Goal: Task Accomplishment & Management: Manage account settings

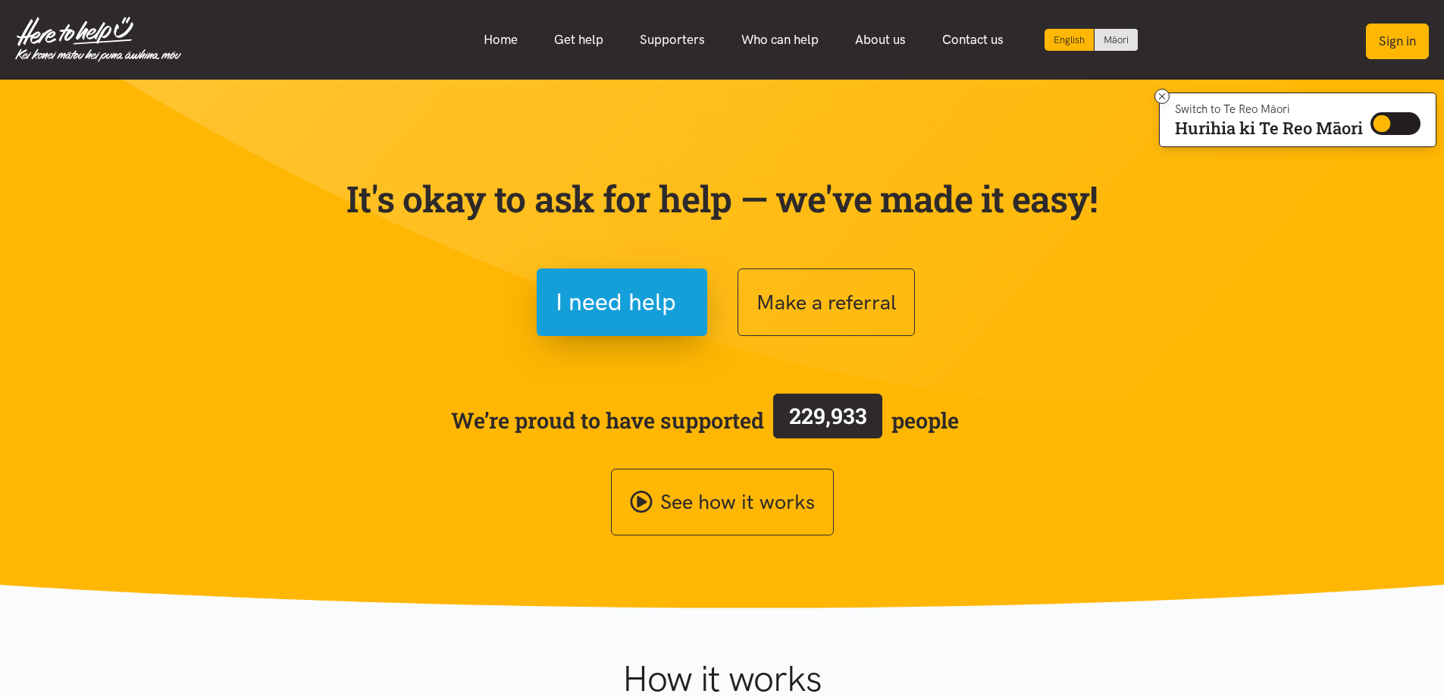
click at [1406, 33] on button "Sign in" at bounding box center [1397, 41] width 63 height 36
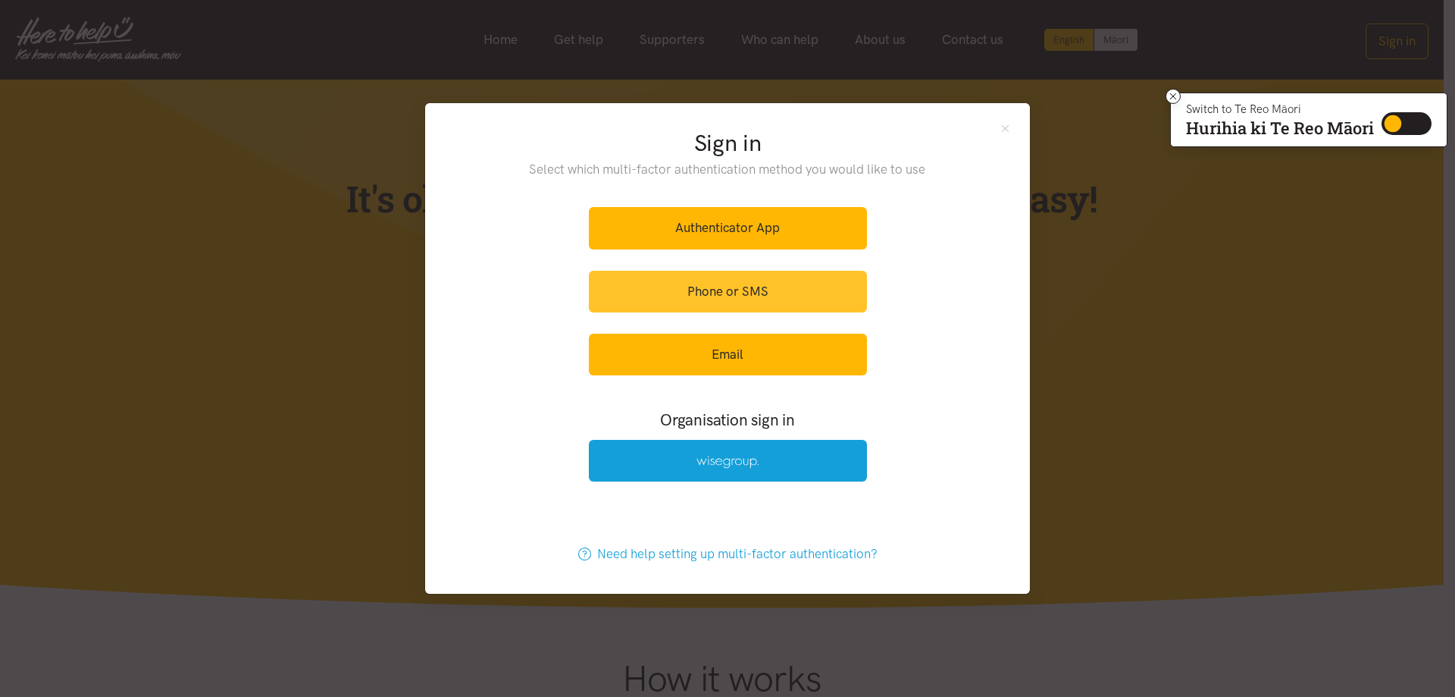
click at [713, 286] on link "Phone or SMS" at bounding box center [728, 292] width 278 height 42
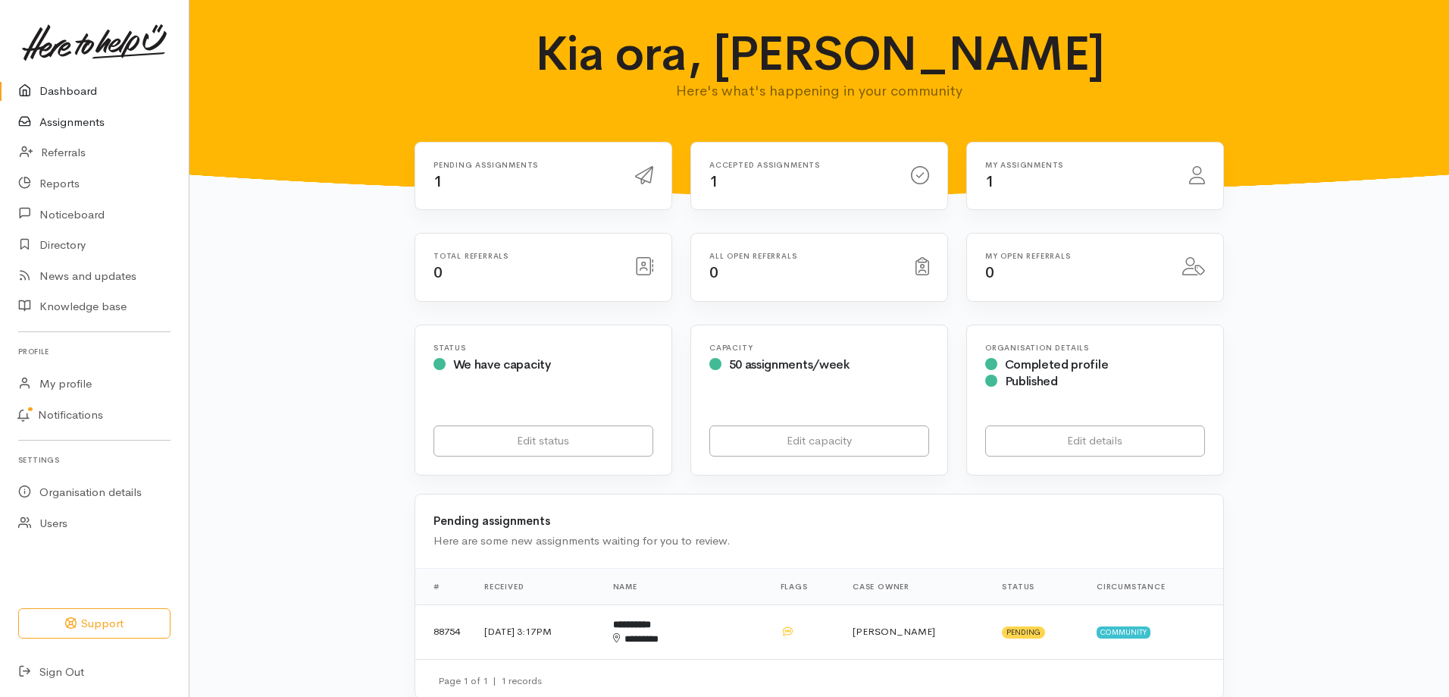
click at [89, 123] on link "Assignments" at bounding box center [94, 122] width 189 height 31
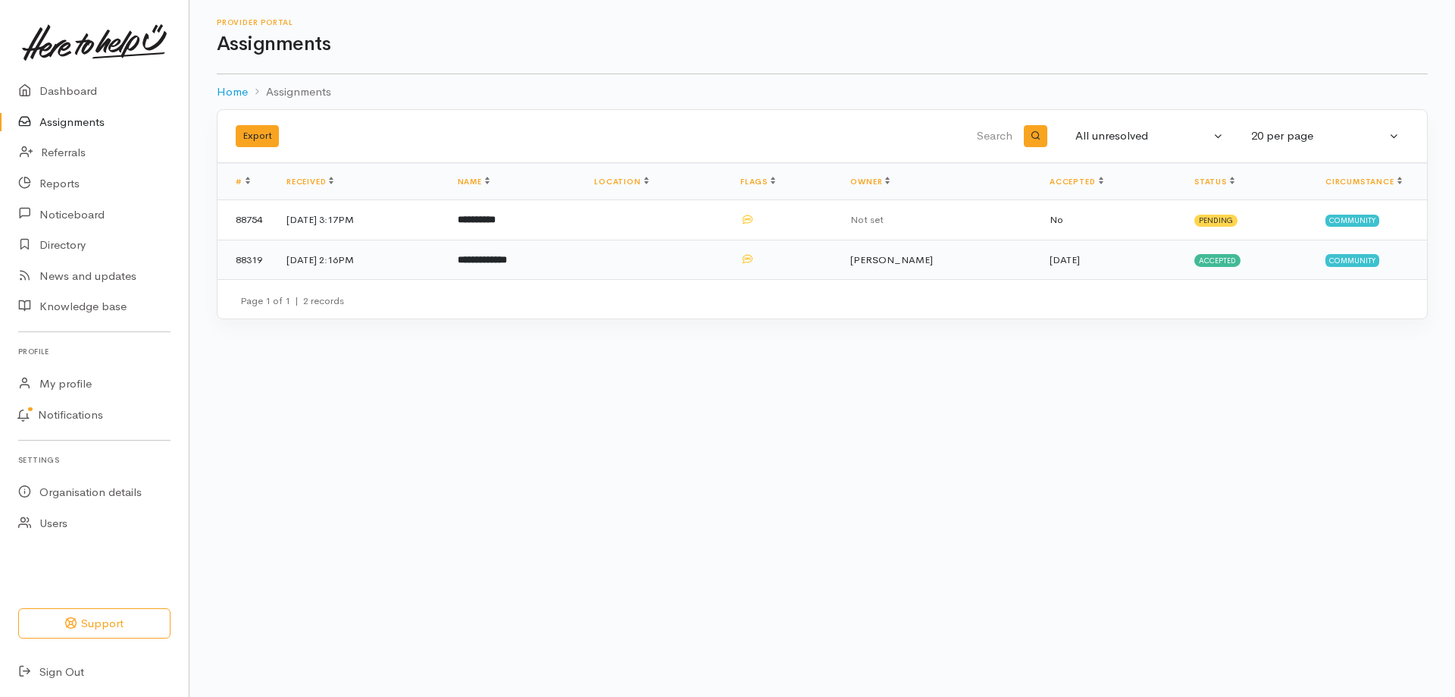
click at [318, 258] on td "[DATE] 2:16PM" at bounding box center [359, 259] width 171 height 39
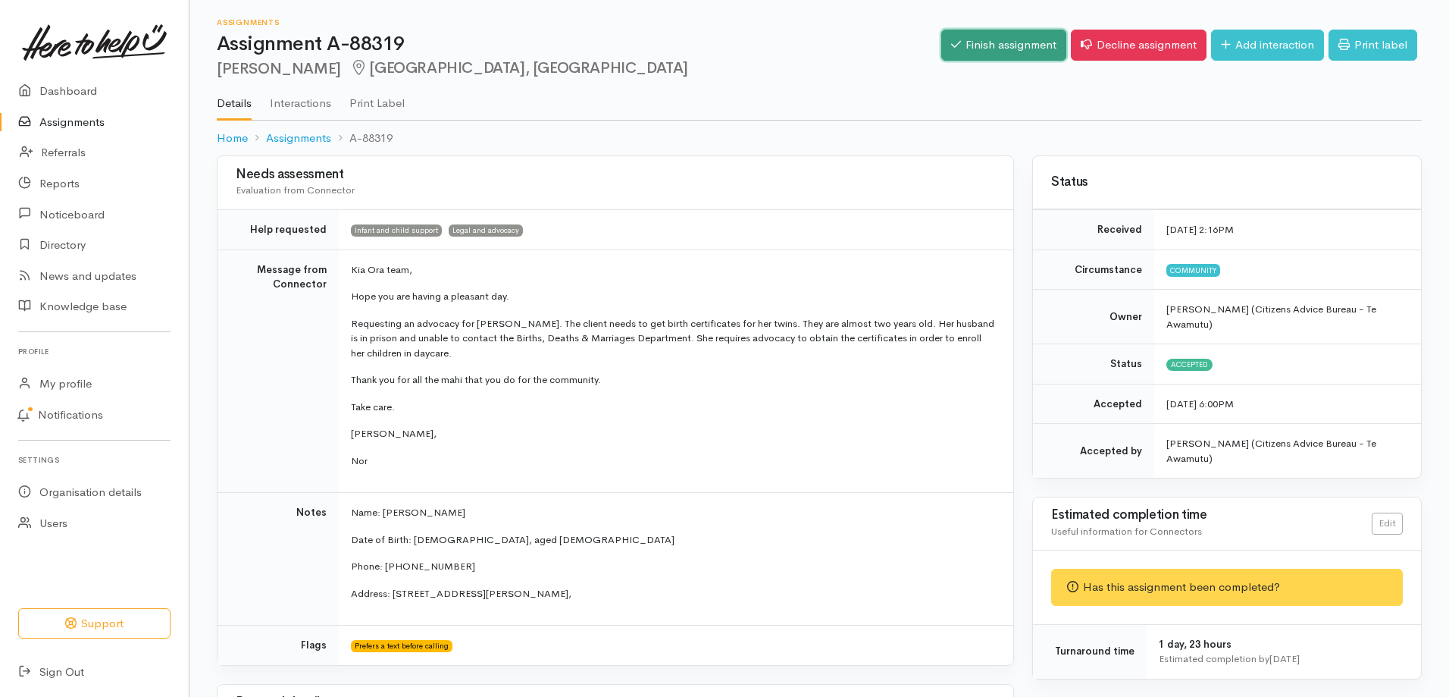
click at [991, 42] on link "Finish assignment" at bounding box center [1003, 45] width 125 height 31
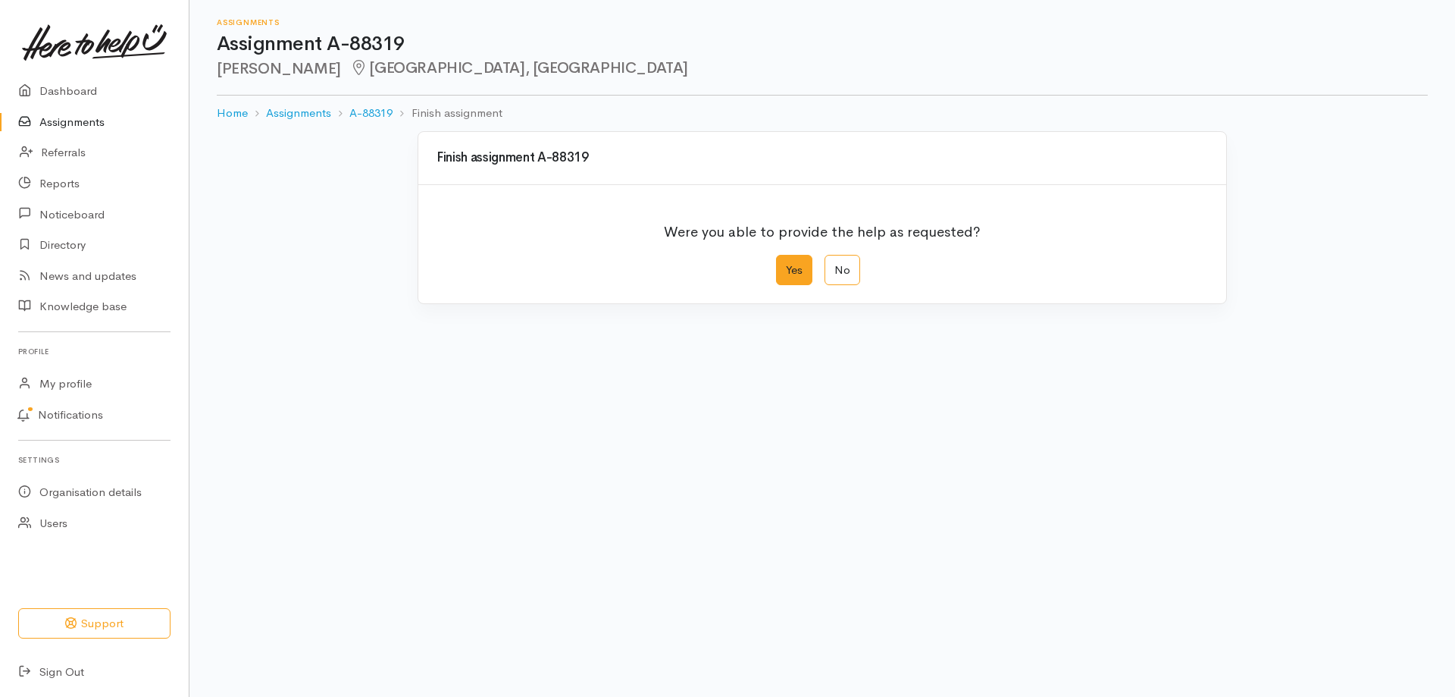
click at [791, 276] on label "Yes" at bounding box center [794, 270] width 36 height 31
click at [786, 265] on input "Yes" at bounding box center [781, 260] width 10 height 10
radio input "true"
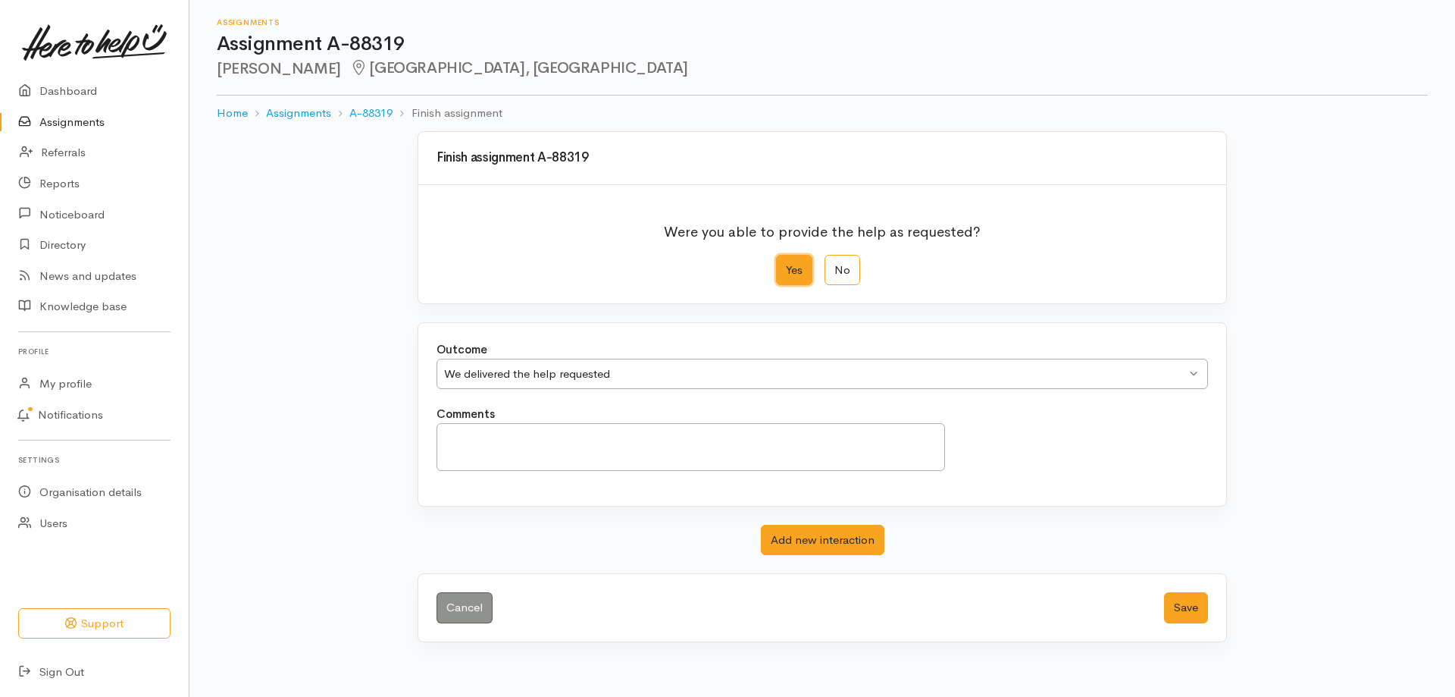
click at [525, 380] on div "We delivered the help requested" at bounding box center [815, 373] width 742 height 17
click at [495, 406] on div "Outcome We delivered the help requested We delivered the help requested We deli…" at bounding box center [822, 414] width 808 height 183
click at [573, 448] on textarea "Comments" at bounding box center [691, 447] width 509 height 48
click at [812, 536] on button "Add new interaction" at bounding box center [823, 539] width 124 height 31
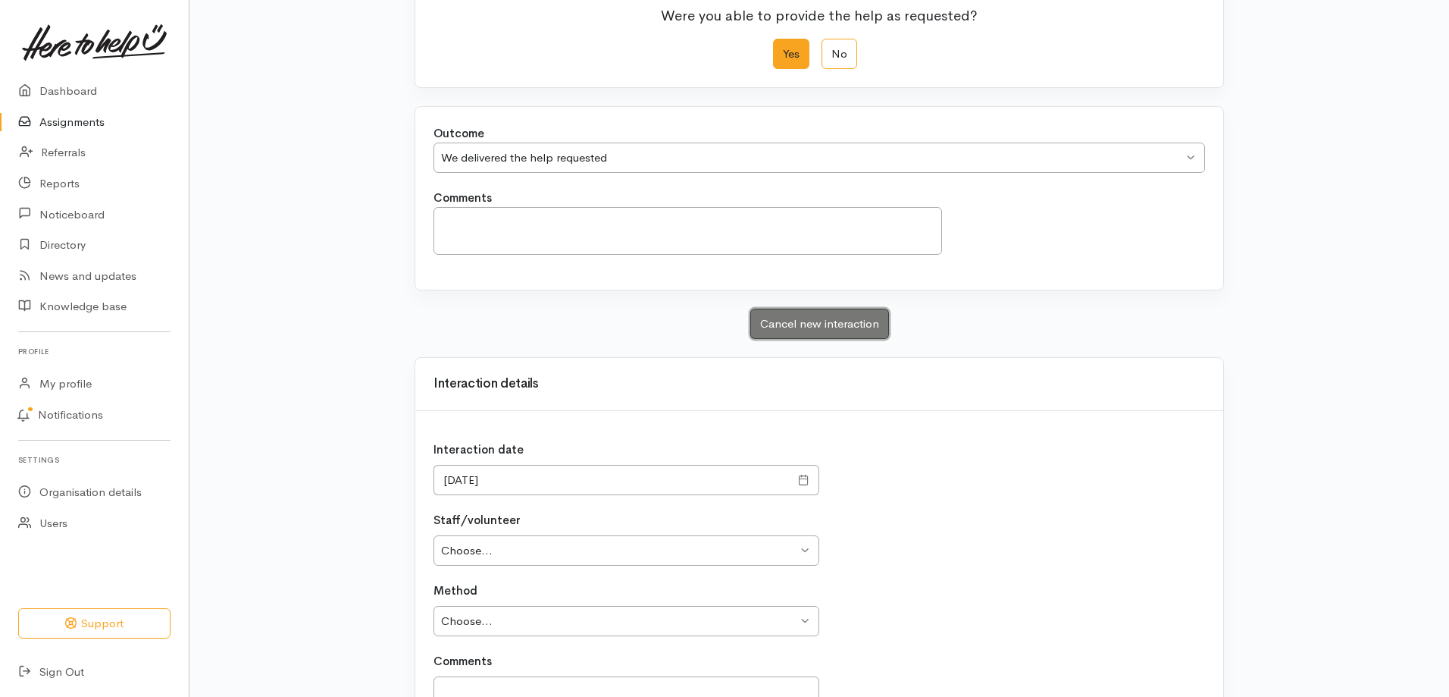
scroll to position [227, 0]
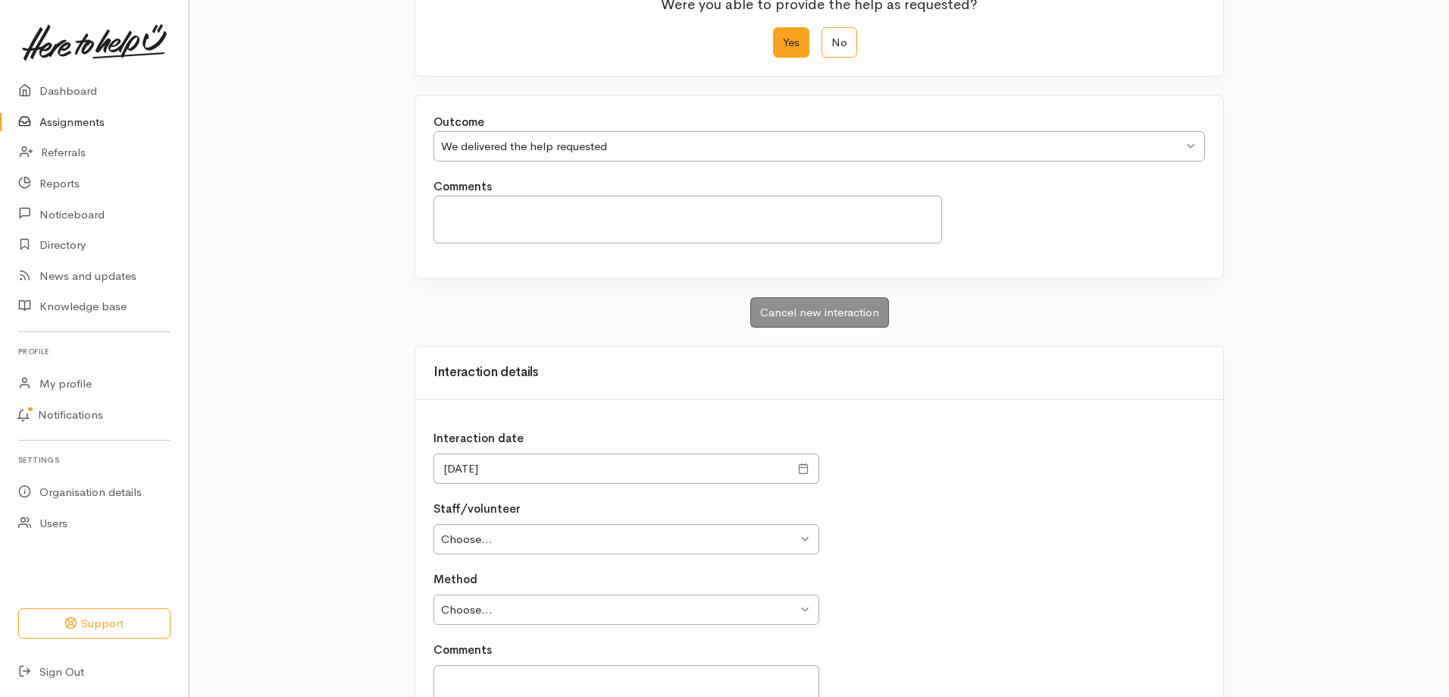
click at [799, 468] on span at bounding box center [803, 468] width 11 height 17
click at [800, 470] on span at bounding box center [803, 468] width 11 height 17
click at [447, 468] on input "15/09/2025" at bounding box center [612, 468] width 356 height 31
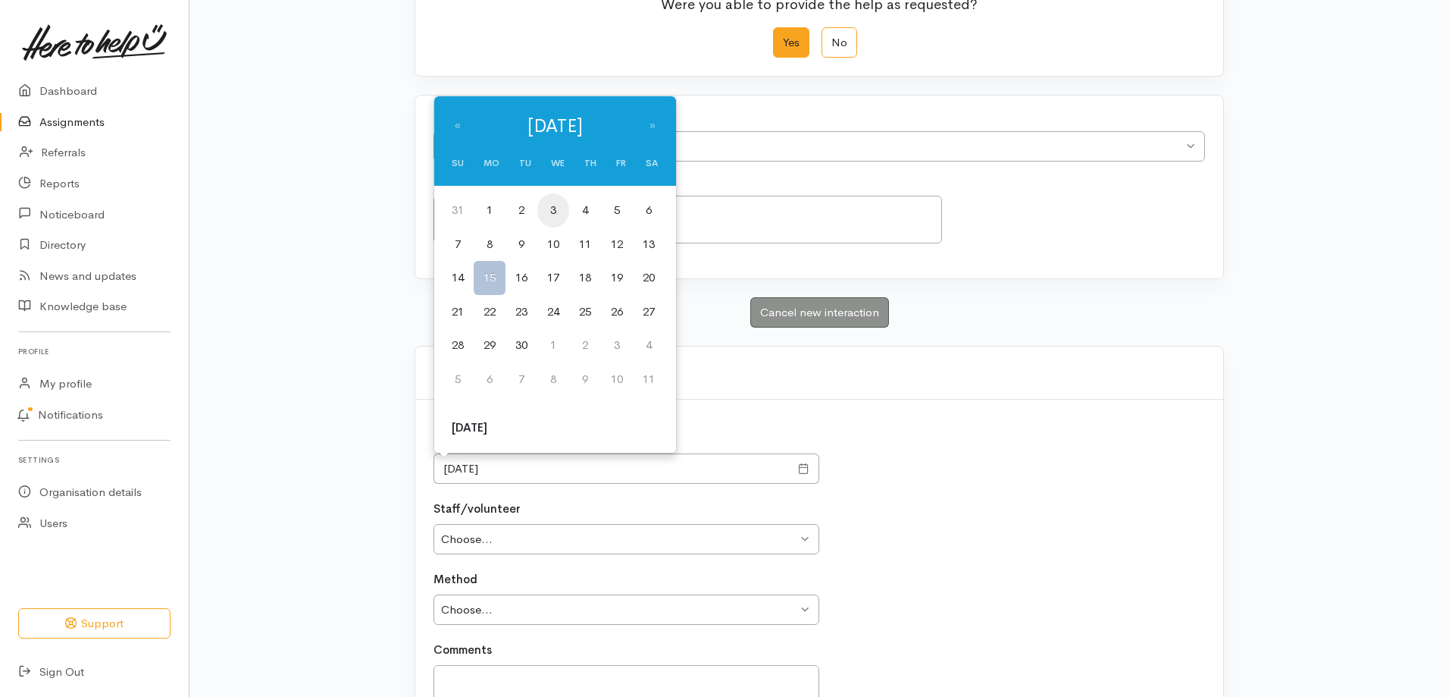
click at [558, 218] on td "3" at bounding box center [553, 210] width 32 height 34
type input "03/09/2025"
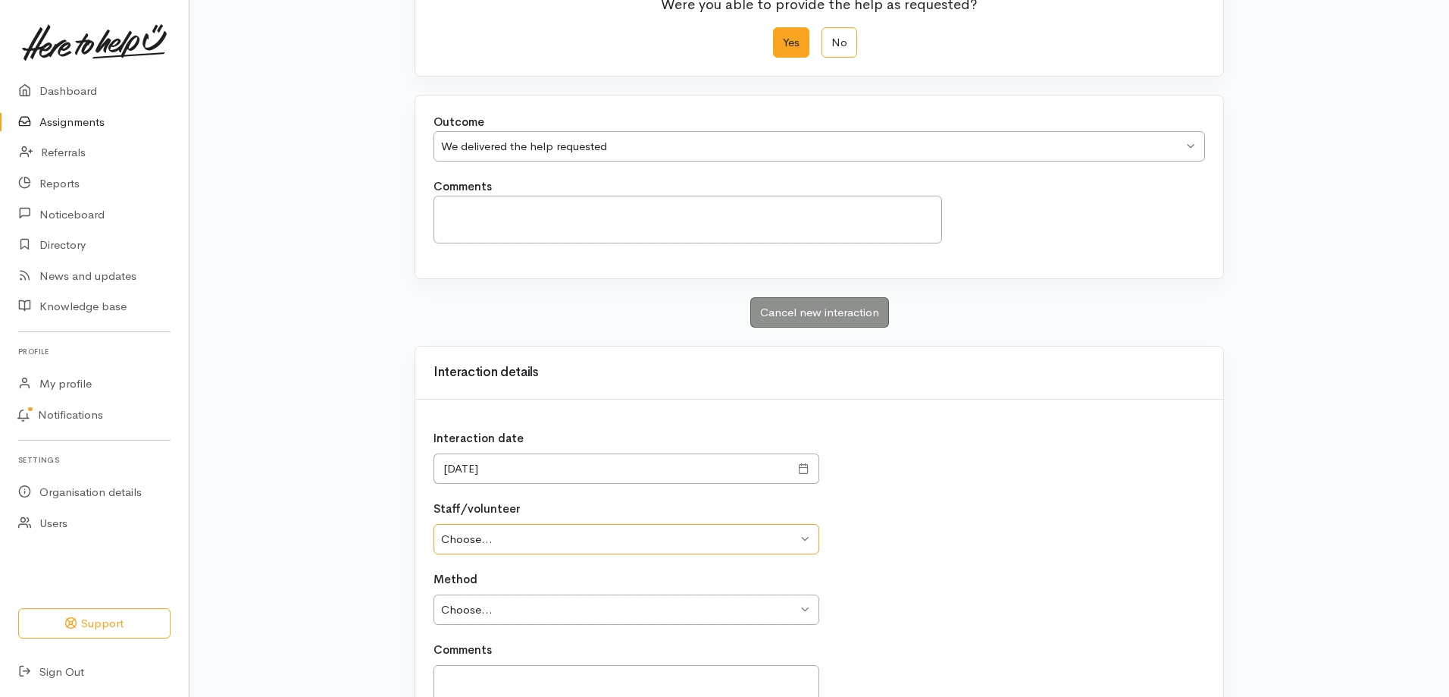
drag, startPoint x: 452, startPoint y: 540, endPoint x: 463, endPoint y: 542, distance: 10.7
click at [452, 540] on select "Choose... Jess Brown" at bounding box center [627, 539] width 386 height 31
select select "481"
click at [434, 524] on select "Choose... Jess Brown" at bounding box center [627, 539] width 386 height 31
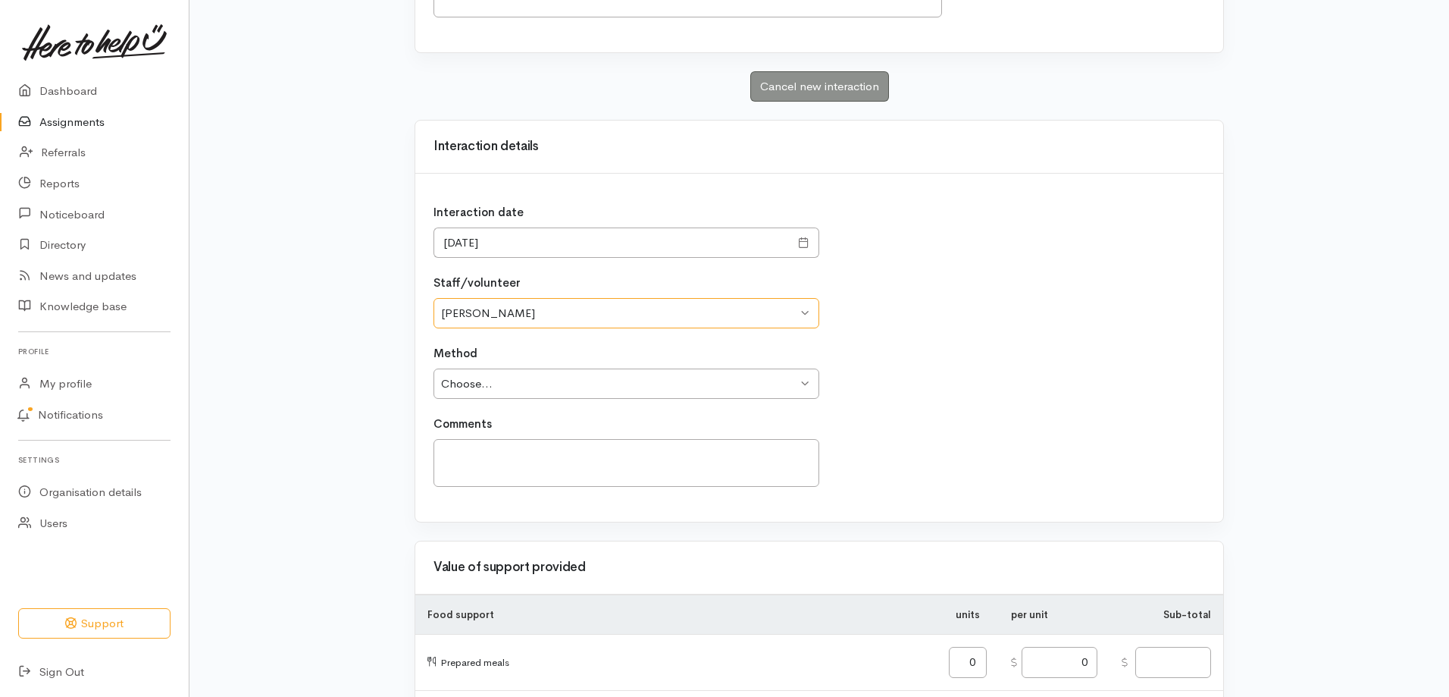
scroll to position [455, 0]
click at [462, 383] on select "Choose... Phone Visit Other" at bounding box center [627, 382] width 386 height 31
select select "1"
click at [434, 367] on select "Choose... Phone Visit Other" at bounding box center [627, 382] width 386 height 31
drag, startPoint x: 476, startPoint y: 470, endPoint x: 476, endPoint y: 460, distance: 9.9
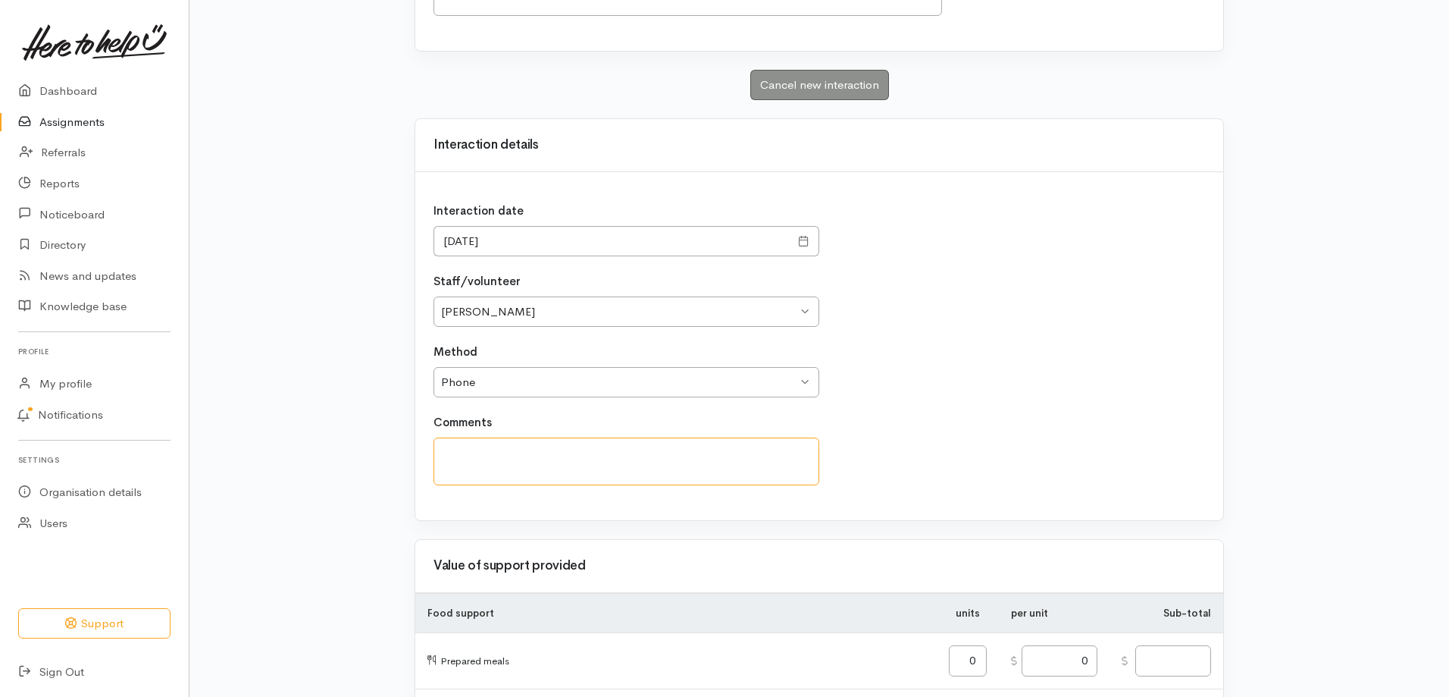
click at [476, 467] on textarea "Comments" at bounding box center [627, 461] width 386 height 48
click at [585, 456] on textarea "Client was phoned and" at bounding box center [627, 461] width 386 height 48
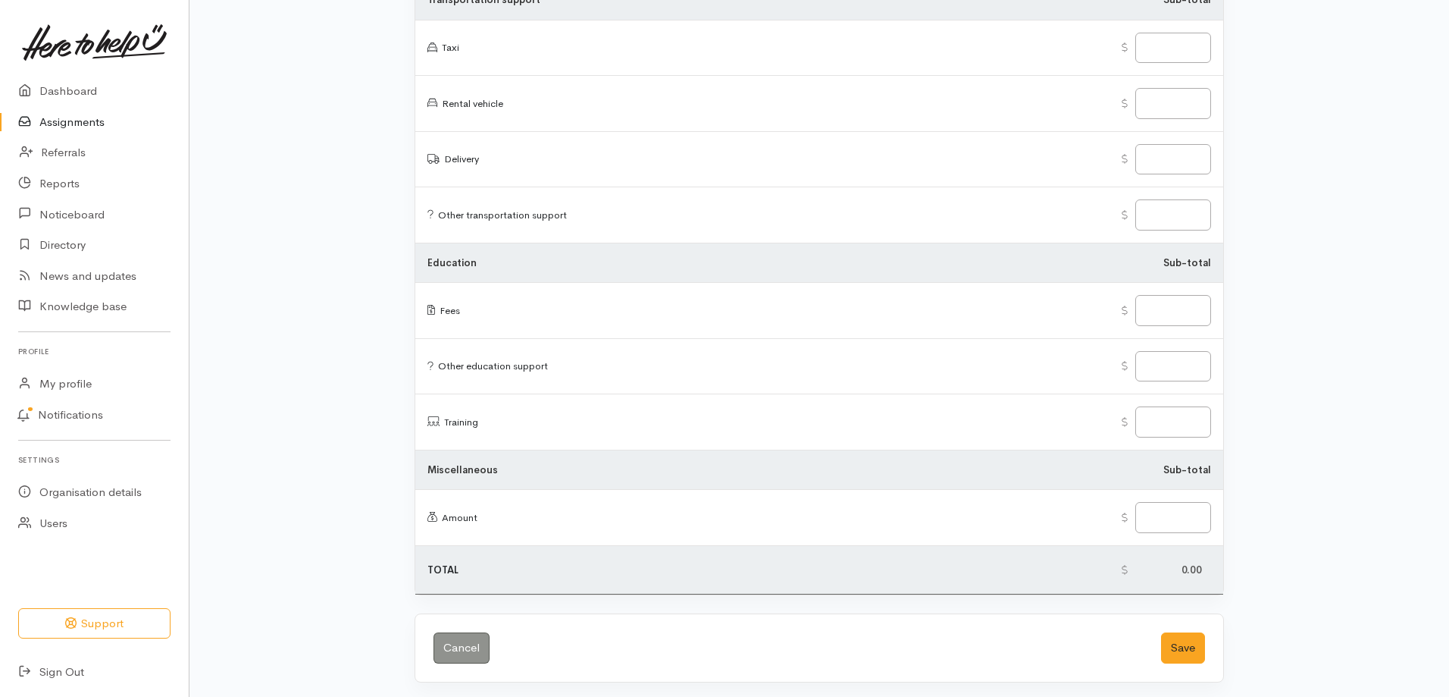
scroll to position [2290, 0]
type textarea "Client was phoned and we discussed her situation. We then advised we would do s…"
click at [1185, 640] on button "Save" at bounding box center [1183, 643] width 44 height 31
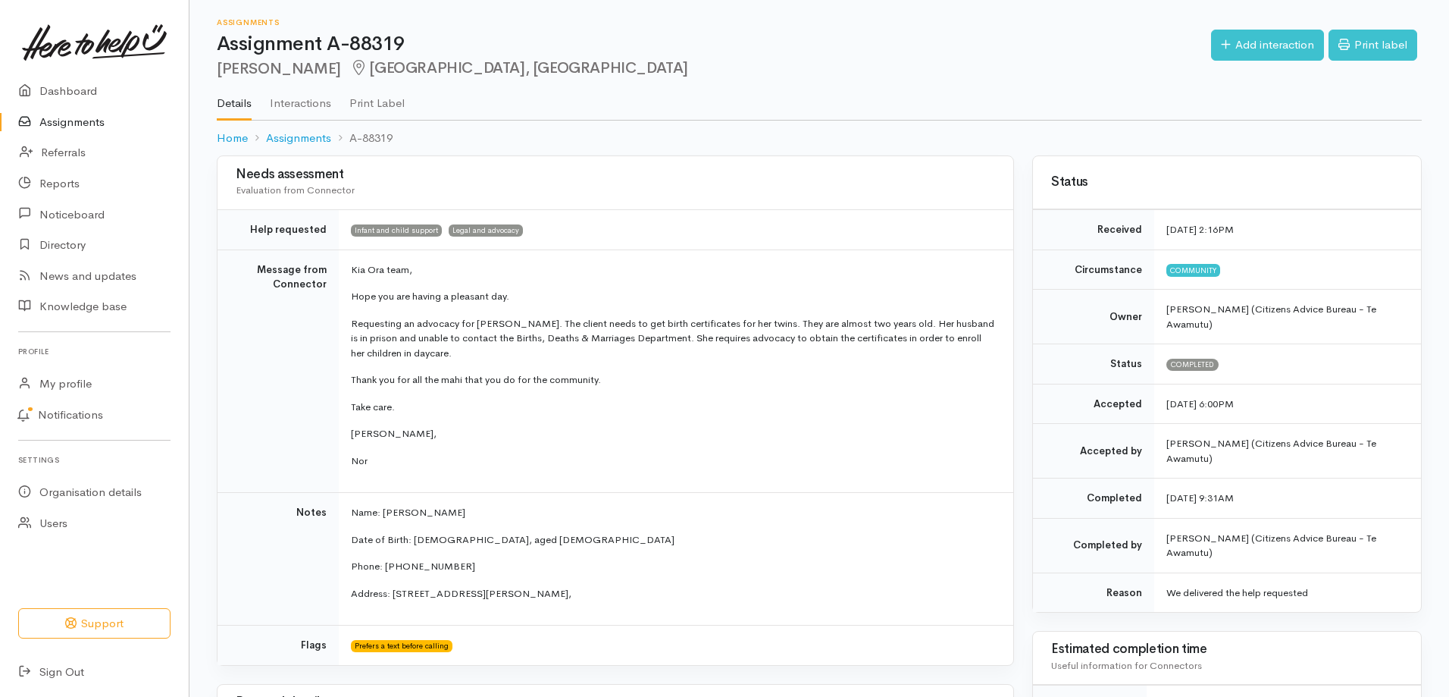
click at [86, 118] on link "Assignments" at bounding box center [94, 122] width 189 height 31
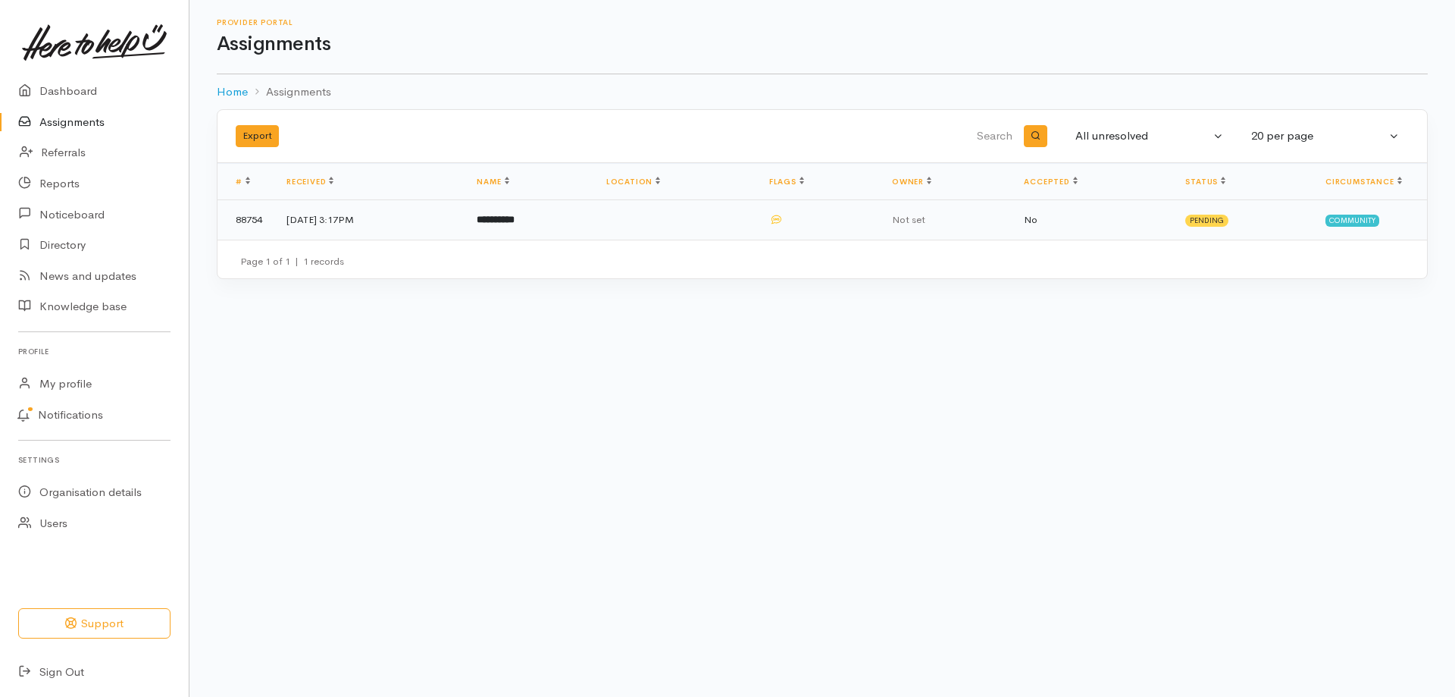
click at [343, 215] on td "12 Sep 2025, 3:17PM" at bounding box center [369, 219] width 190 height 39
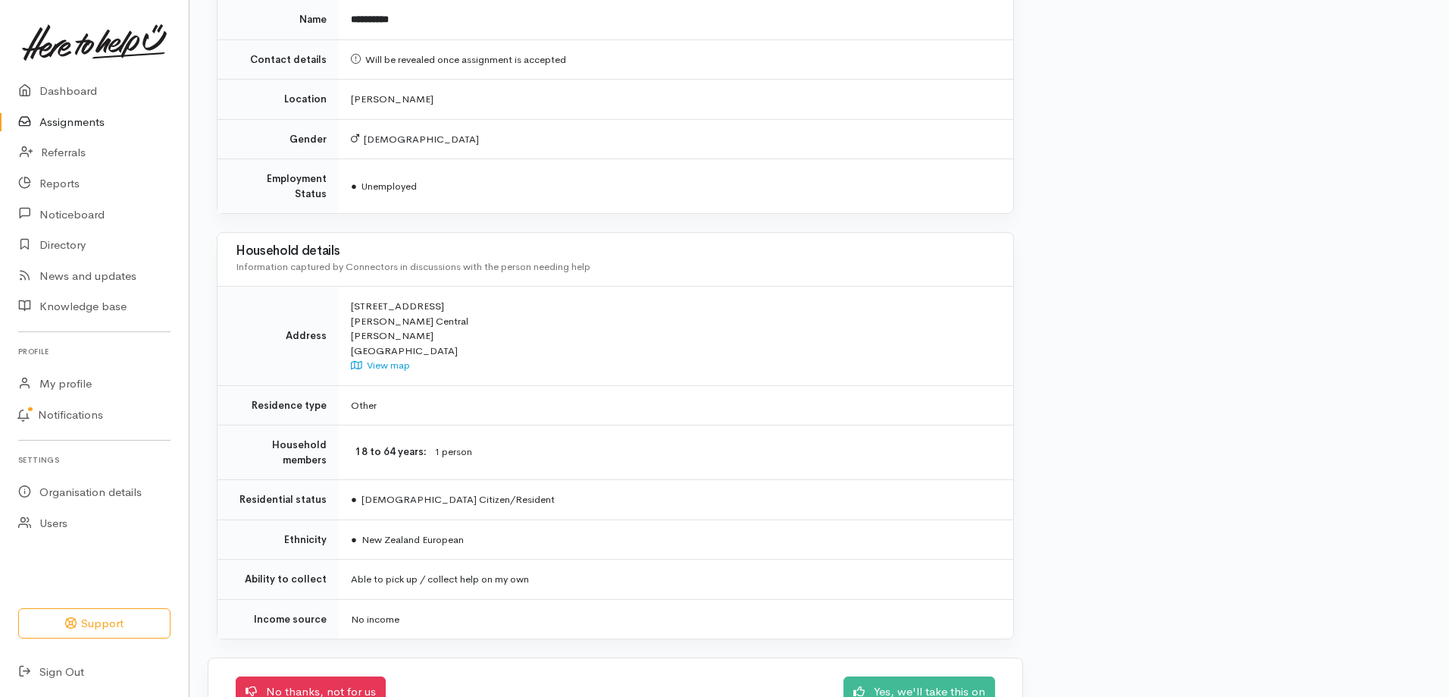
scroll to position [1018, 0]
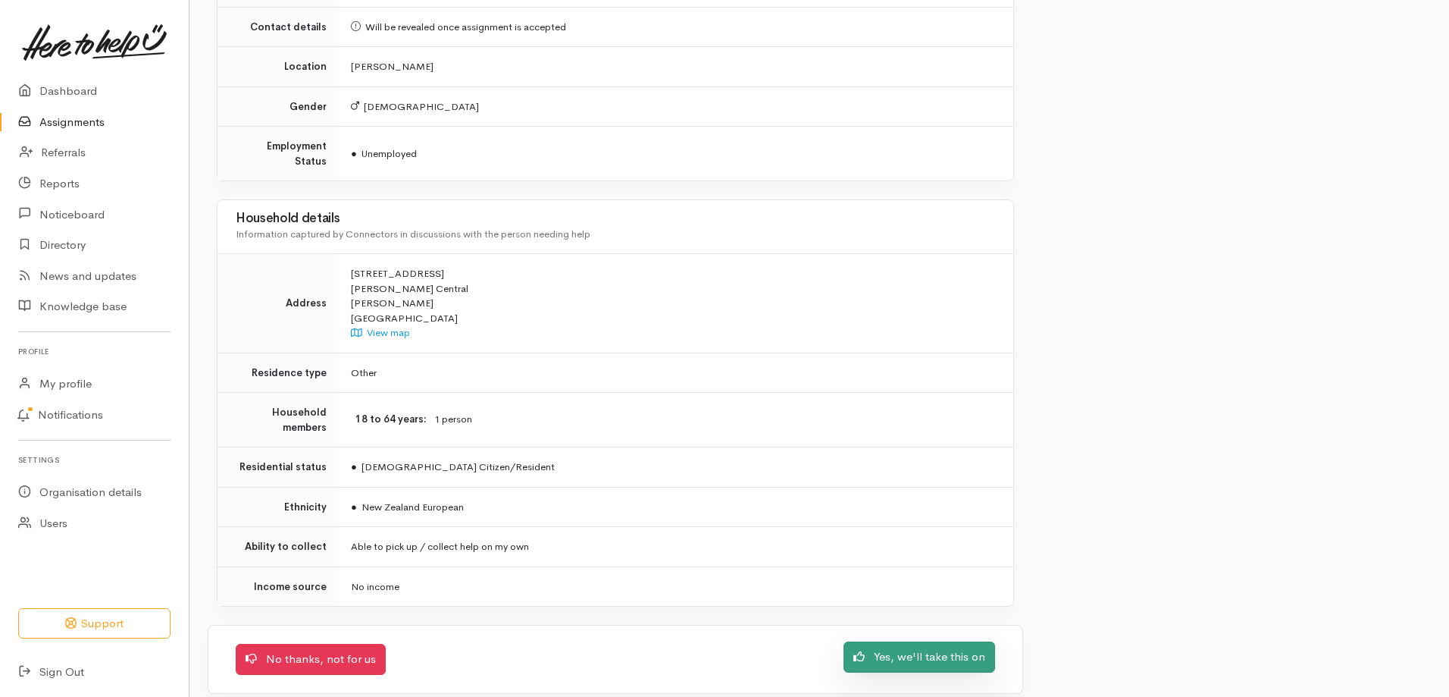
click at [900, 642] on link "Yes, we'll take this on" at bounding box center [920, 656] width 152 height 31
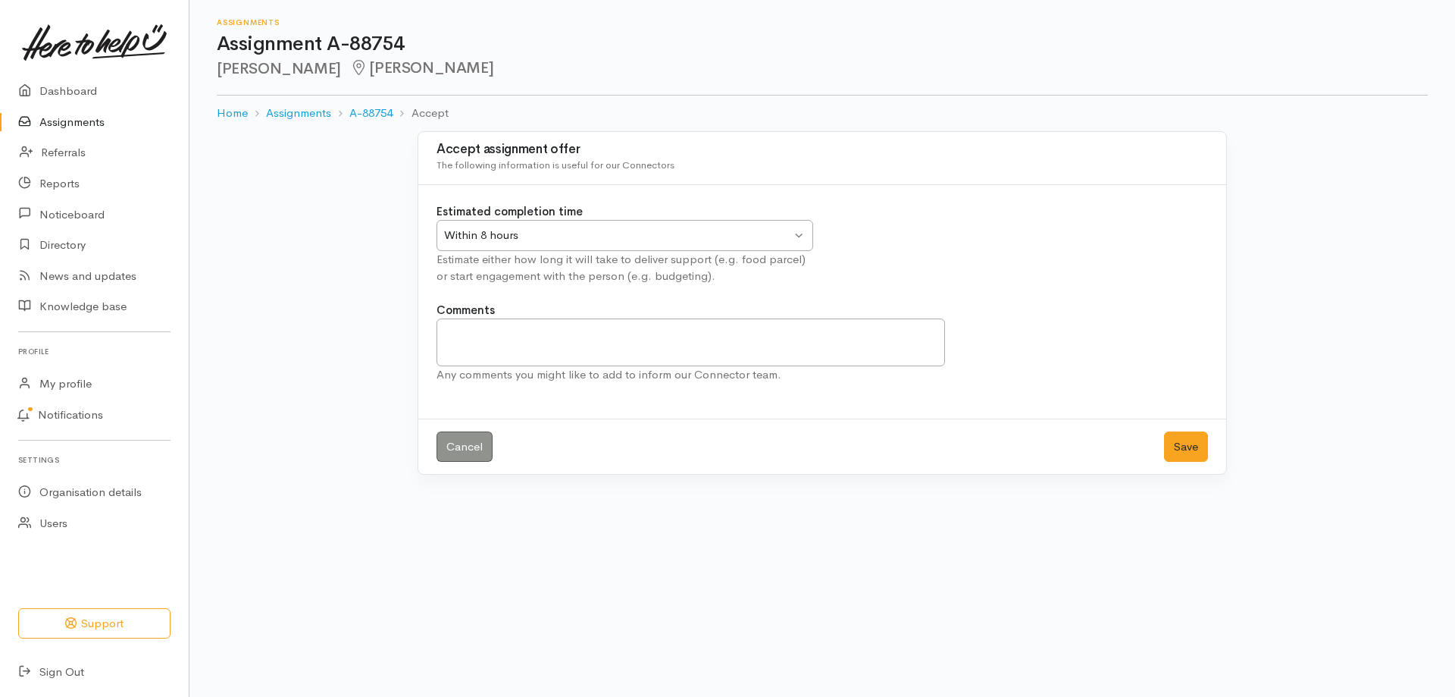
click at [475, 228] on div "Within 8 hours" at bounding box center [617, 235] width 347 height 17
click at [1176, 445] on button "Save" at bounding box center [1186, 446] width 44 height 31
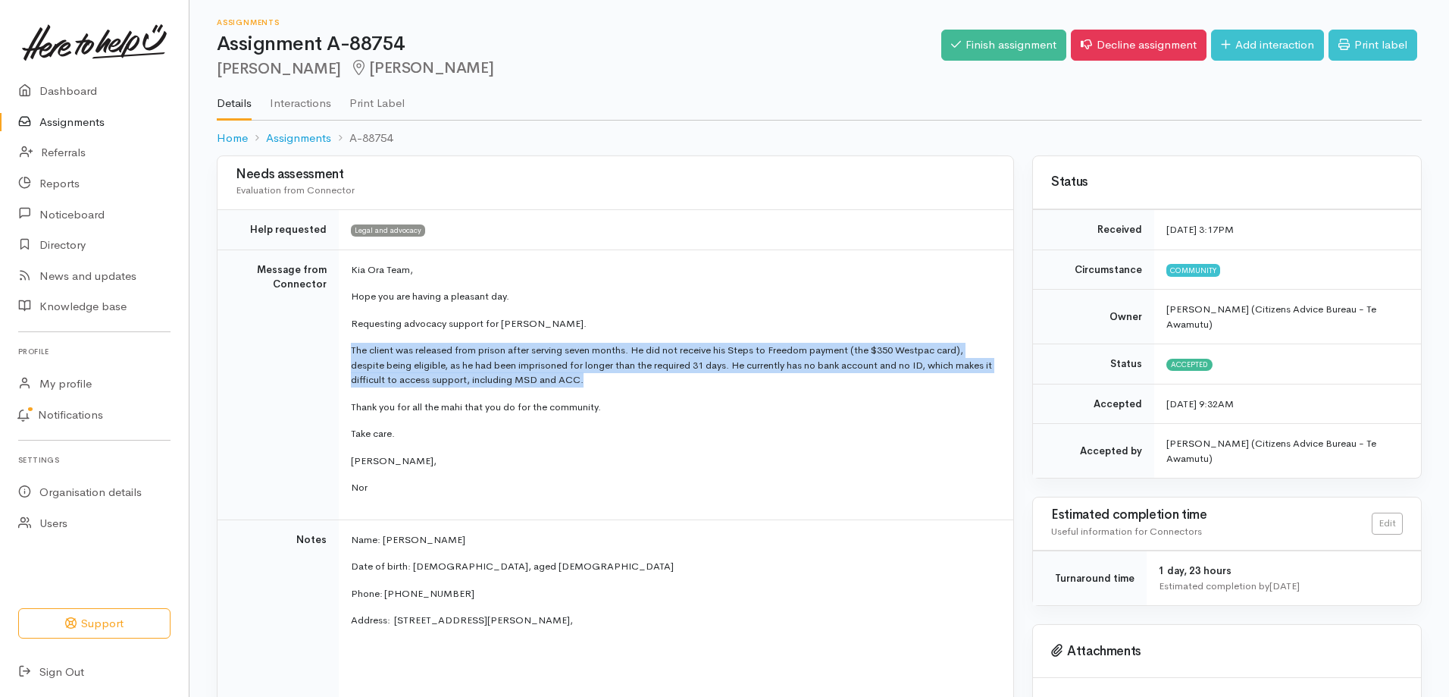
drag, startPoint x: 347, startPoint y: 349, endPoint x: 610, endPoint y: 386, distance: 265.5
click at [610, 386] on td "Kia Ora Team, Hope you are having a pleasant day. Requesting advocacy support f…" at bounding box center [676, 384] width 675 height 270
copy p "The client was released from prison after serving seven months. He did not rece…"
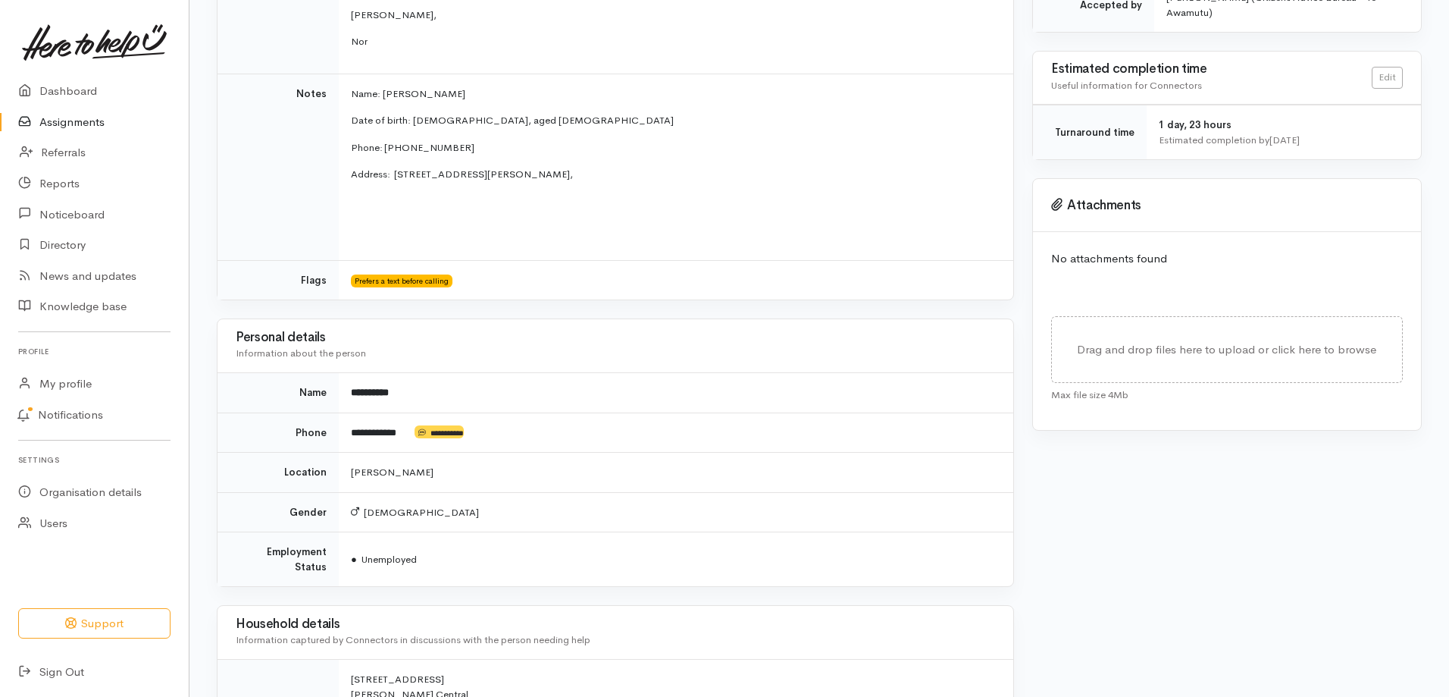
scroll to position [445, 0]
drag, startPoint x: 442, startPoint y: 92, endPoint x: 384, endPoint y: 99, distance: 58.7
click at [384, 99] on p "Name: Mike Brown" at bounding box center [673, 94] width 644 height 15
copy p "[PERSON_NAME]"
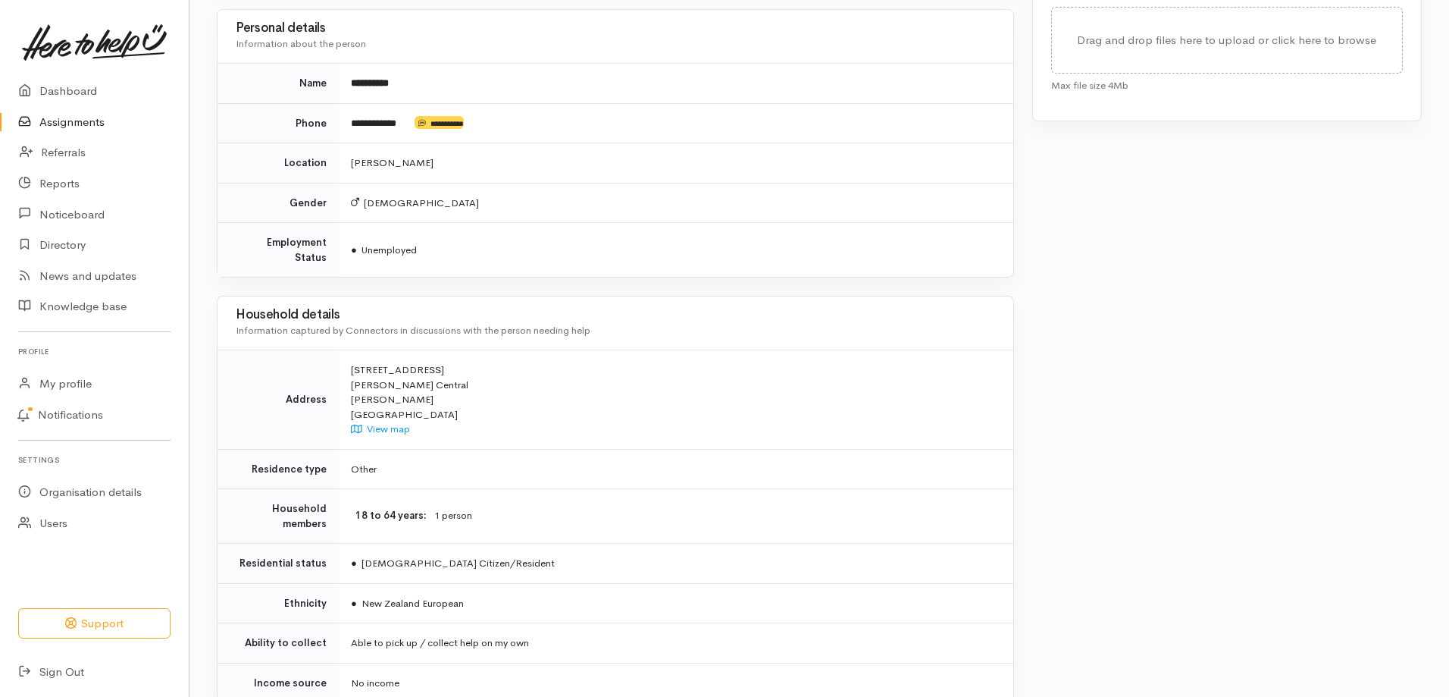
scroll to position [900, 0]
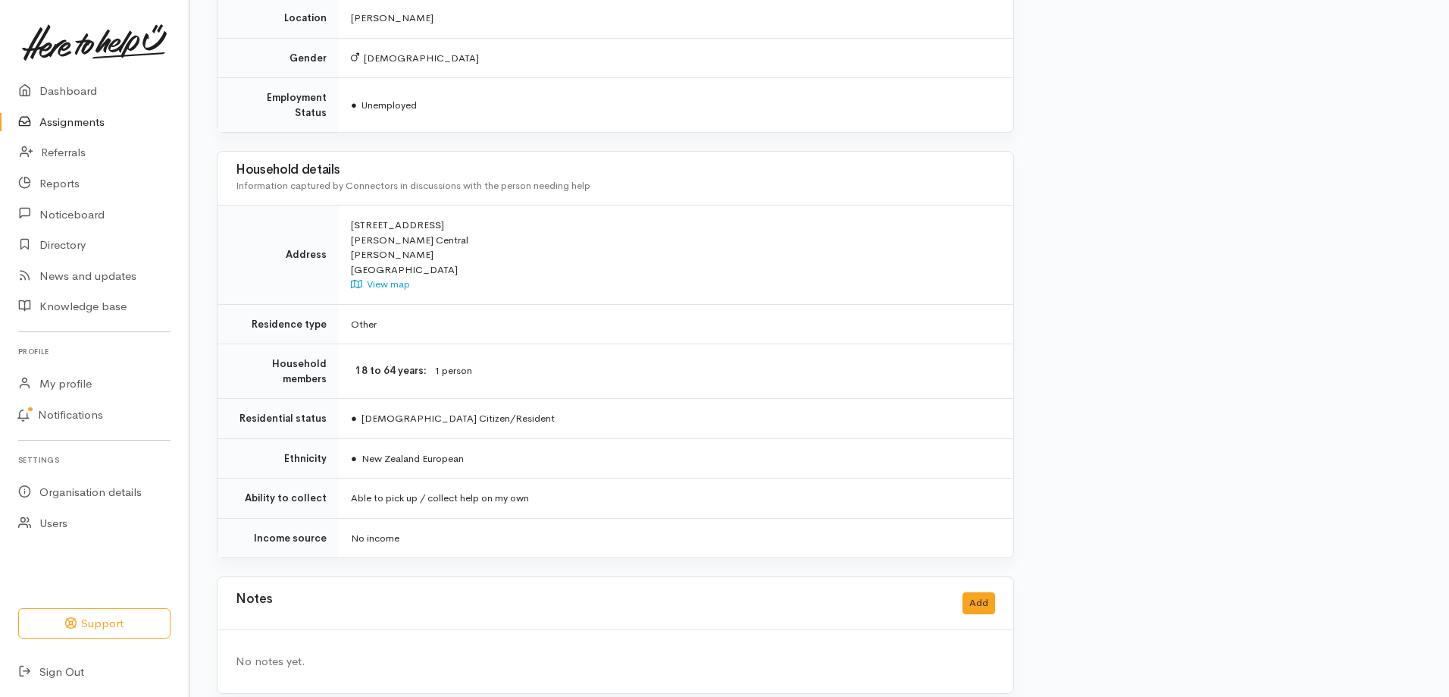
drag, startPoint x: 472, startPoint y: 440, endPoint x: 365, endPoint y: 449, distance: 107.9
click at [366, 449] on td "● New Zealand European" at bounding box center [676, 458] width 675 height 40
copy span "New Zealand European"
drag, startPoint x: 436, startPoint y: 210, endPoint x: 350, endPoint y: 213, distance: 85.7
click at [350, 213] on td "46 Victoria Street Hamilton Central Hamilton New Zealand View map" at bounding box center [676, 254] width 675 height 99
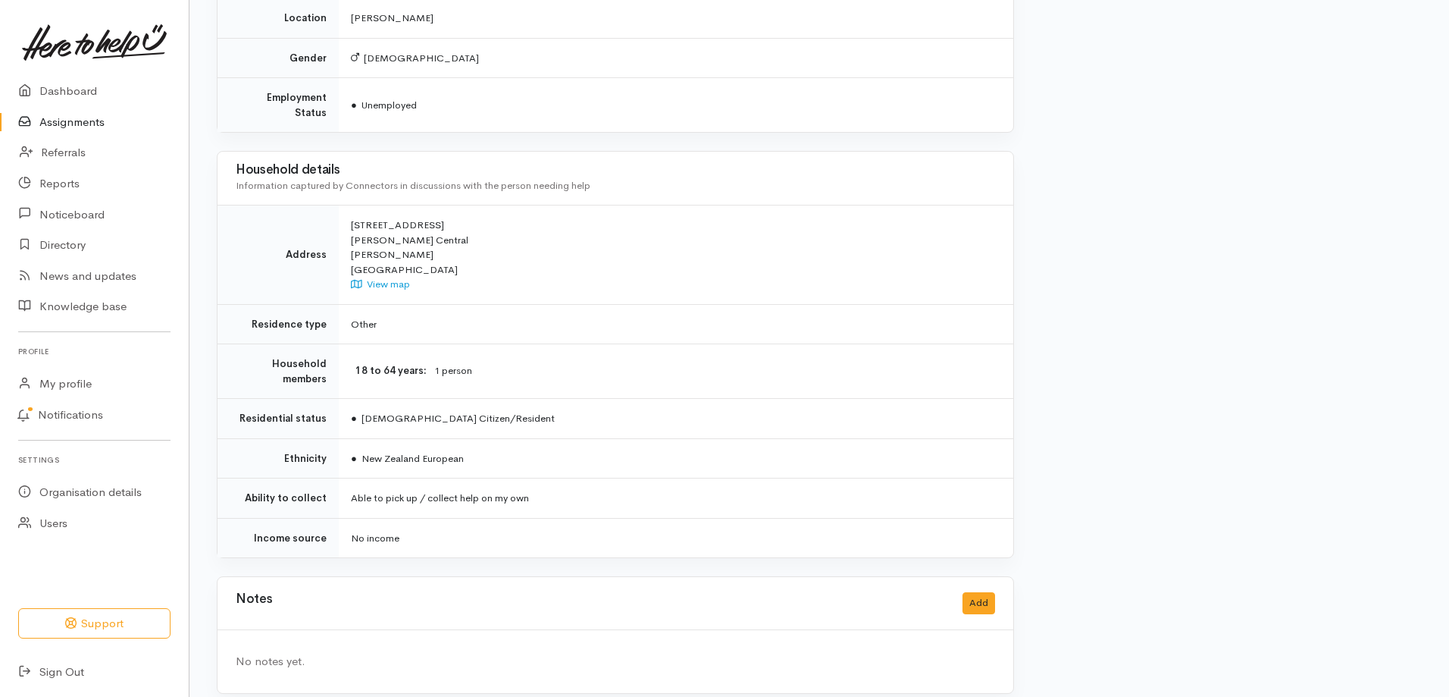
copy div "46 Victoria Street"
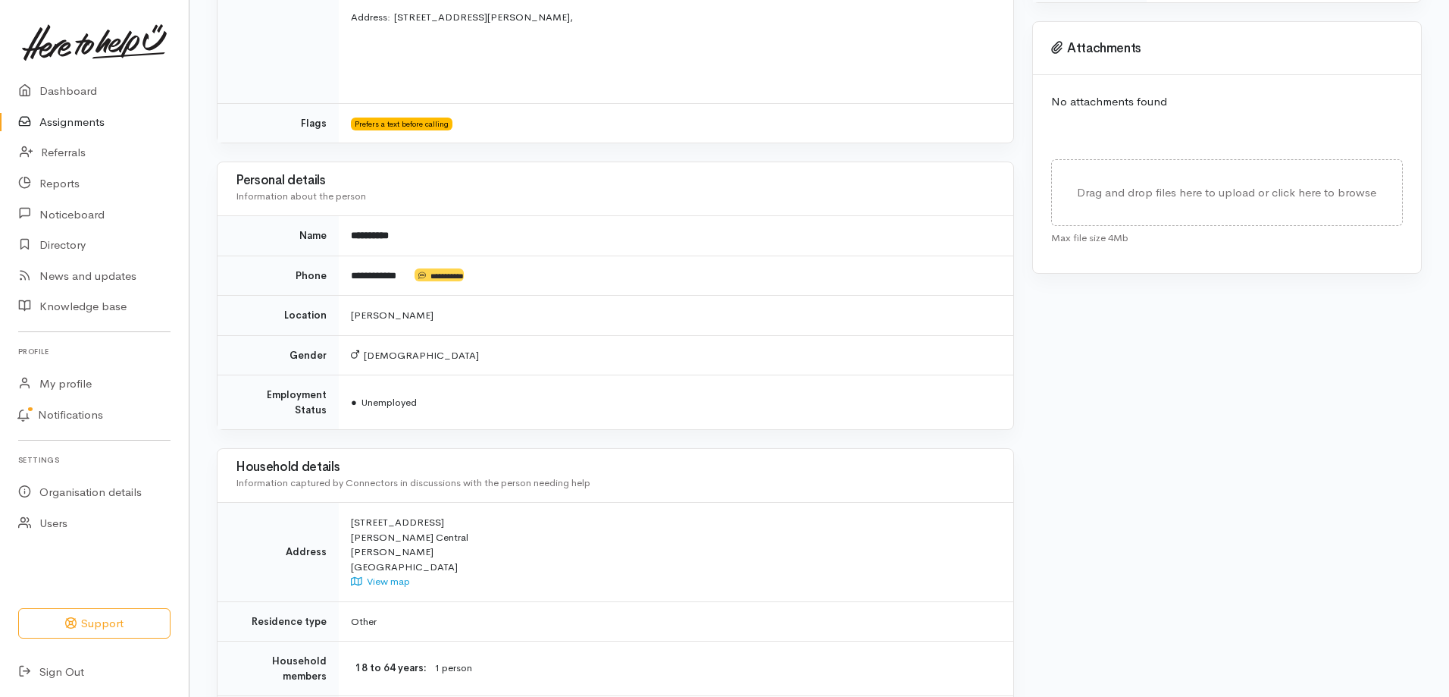
scroll to position [596, 0]
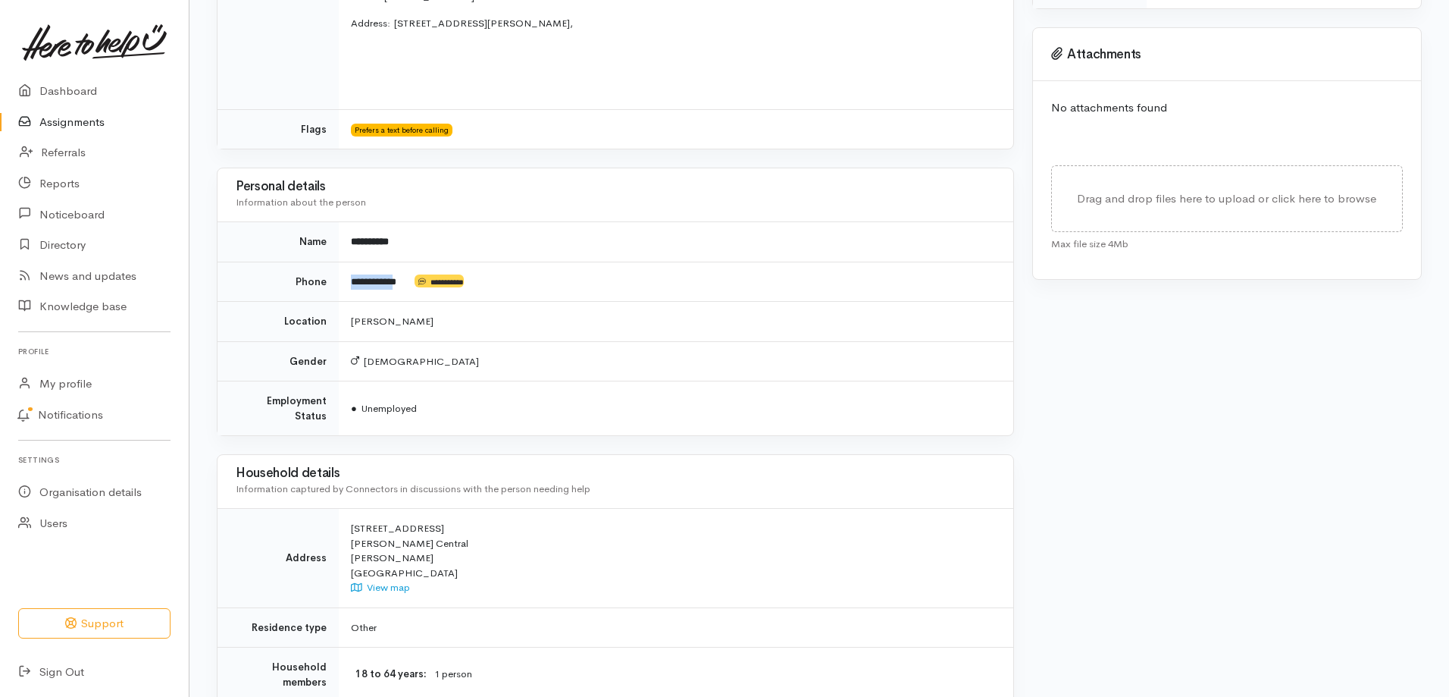
drag, startPoint x: 412, startPoint y: 283, endPoint x: 352, endPoint y: 288, distance: 60.1
click at [352, 288] on td "**********" at bounding box center [676, 281] width 675 height 40
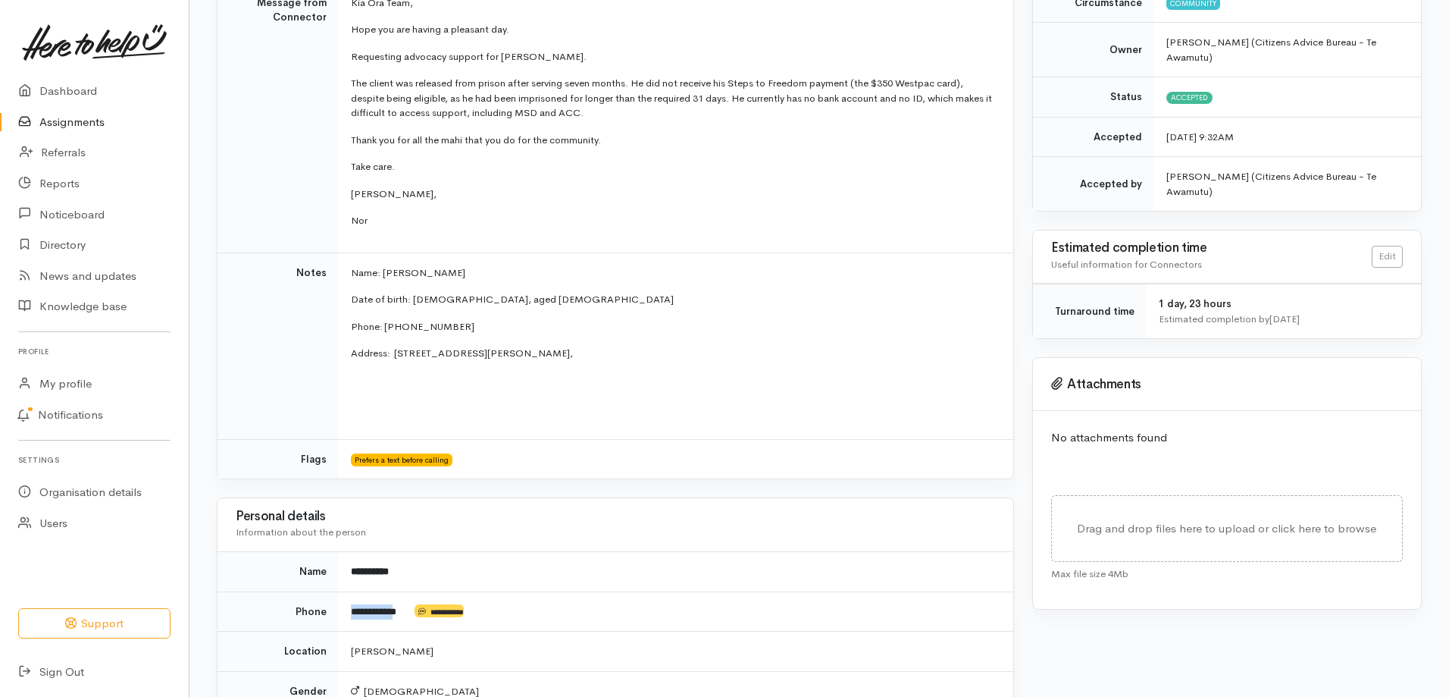
scroll to position [218, 0]
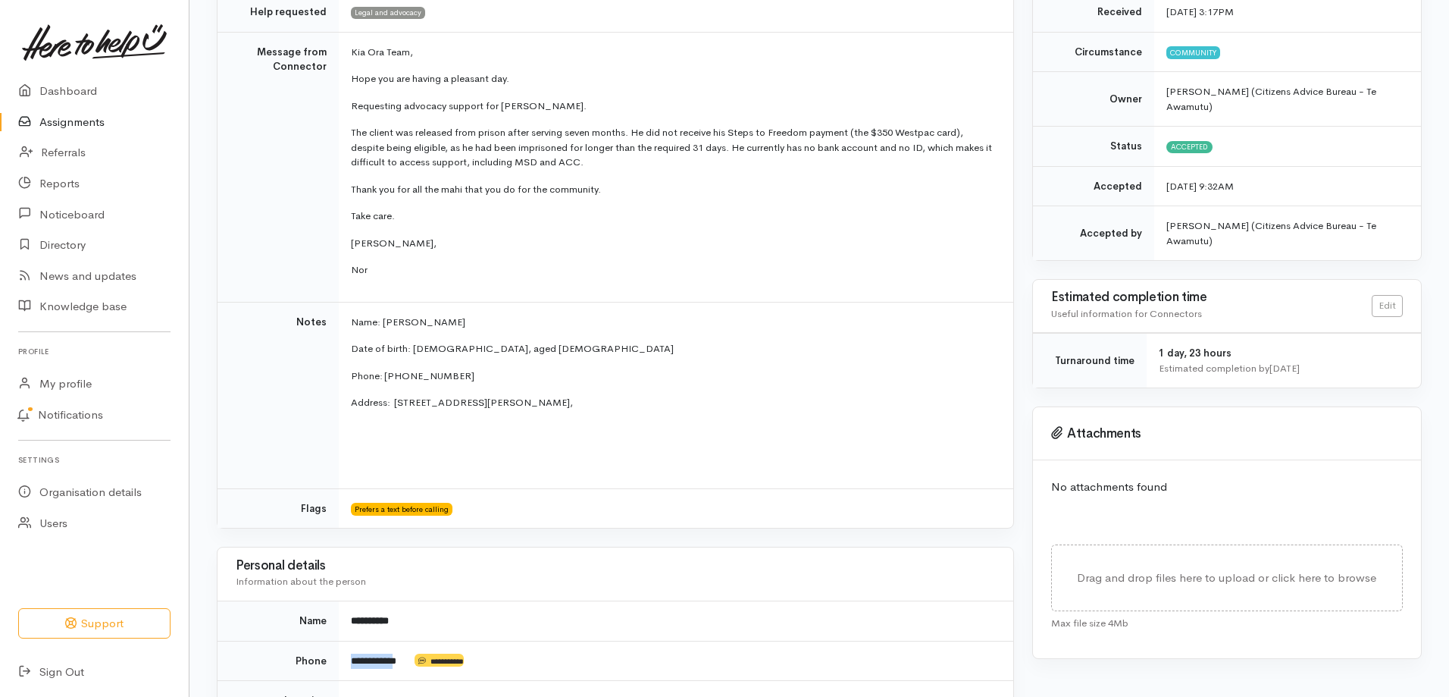
drag, startPoint x: 565, startPoint y: 399, endPoint x: 519, endPoint y: 396, distance: 45.5
click at [519, 396] on p "Address:  46 Victoria Street, Hamilton Central," at bounding box center [673, 402] width 644 height 15
copy span "Central,"
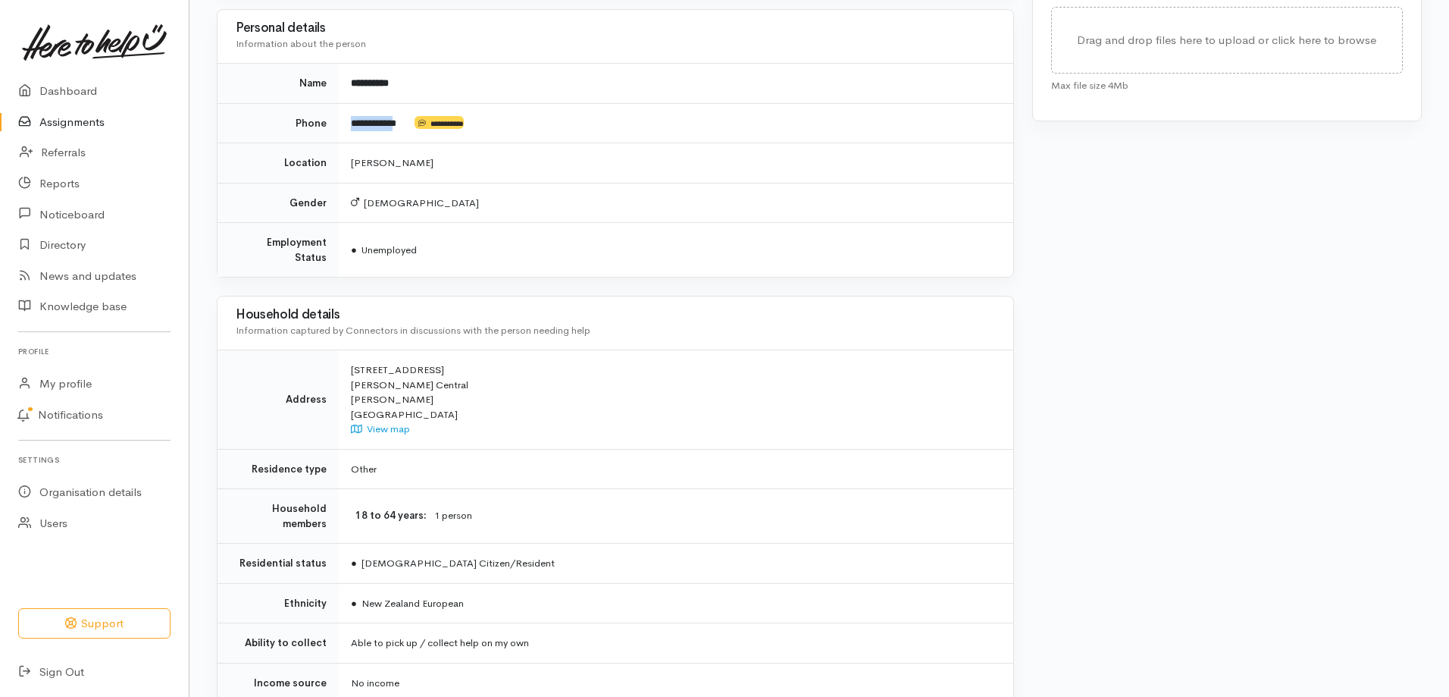
scroll to position [748, 0]
